Goal: Information Seeking & Learning: Compare options

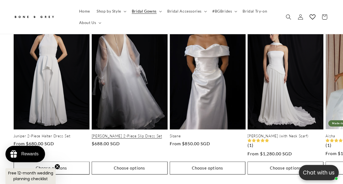
scroll to position [246, 0]
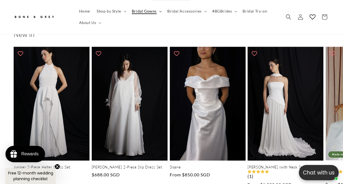
click at [160, 11] on icon at bounding box center [160, 11] width 2 height 1
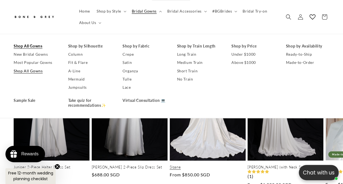
scroll to position [0, 112]
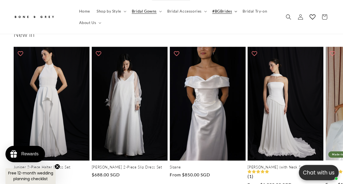
click at [219, 12] on span "#BGBrides" at bounding box center [222, 11] width 20 height 5
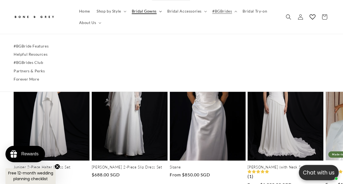
click at [139, 12] on span "Bridal Gowns" at bounding box center [144, 11] width 25 height 5
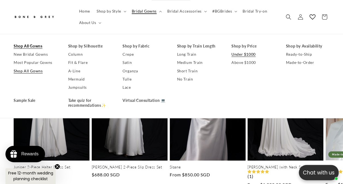
scroll to position [0, 225]
click at [245, 55] on link "Under $1000" at bounding box center [253, 55] width 44 height 8
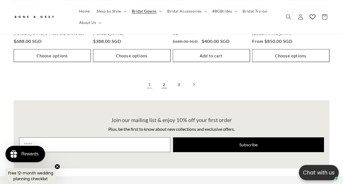
scroll to position [1092, 0]
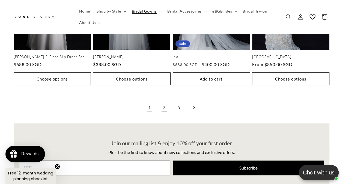
click at [164, 102] on link "2" at bounding box center [164, 108] width 12 height 12
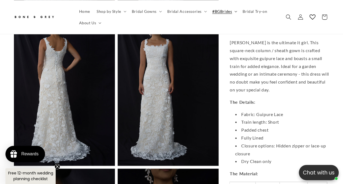
scroll to position [0, 225]
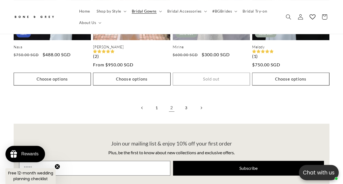
scroll to position [1147, 0]
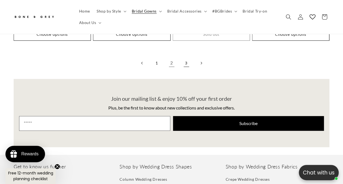
click at [188, 57] on link "3" at bounding box center [186, 63] width 12 height 12
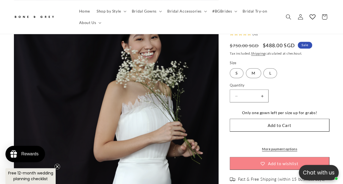
scroll to position [82, 0]
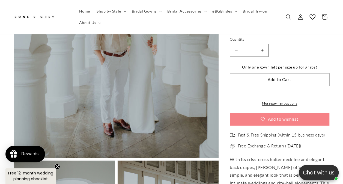
scroll to position [109, 0]
